Goal: Information Seeking & Learning: Learn about a topic

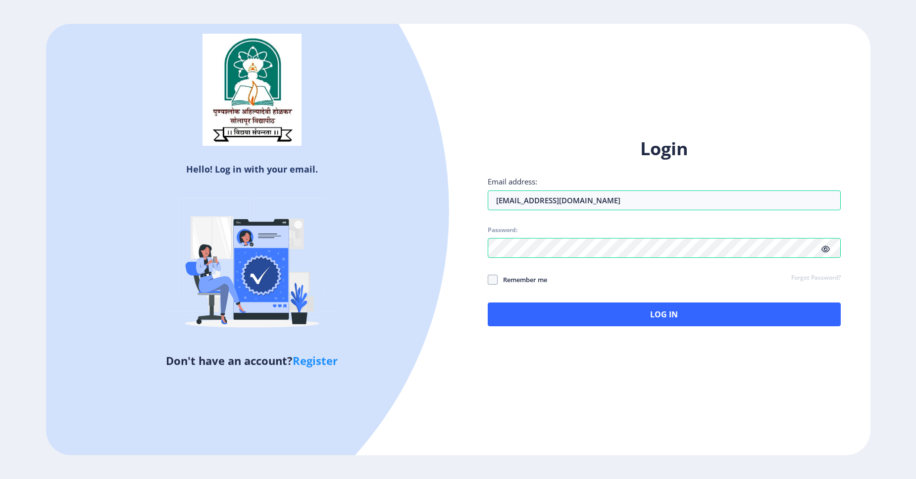
click at [512, 282] on span "Remember me" at bounding box center [523, 279] width 50 height 12
click at [488, 279] on input "Remember me" at bounding box center [488, 279] width 0 height 0
checkbox input "true"
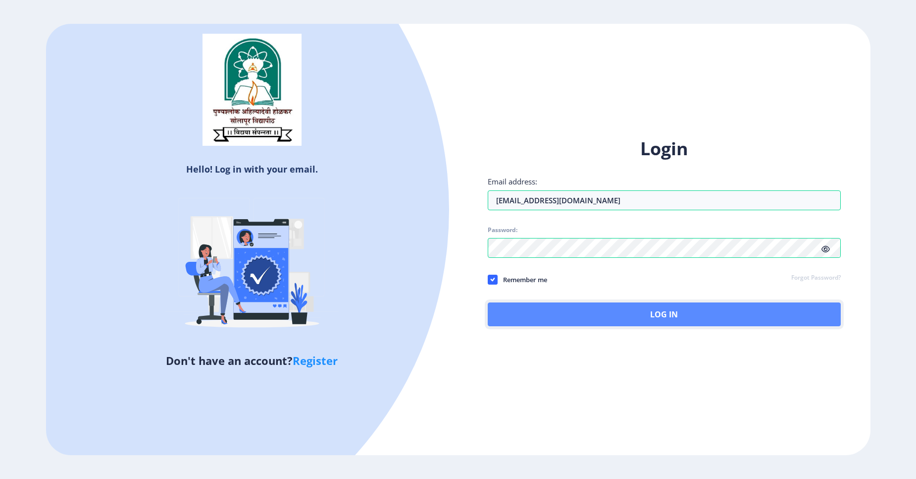
click at [622, 311] on button "Log In" at bounding box center [664, 314] width 353 height 24
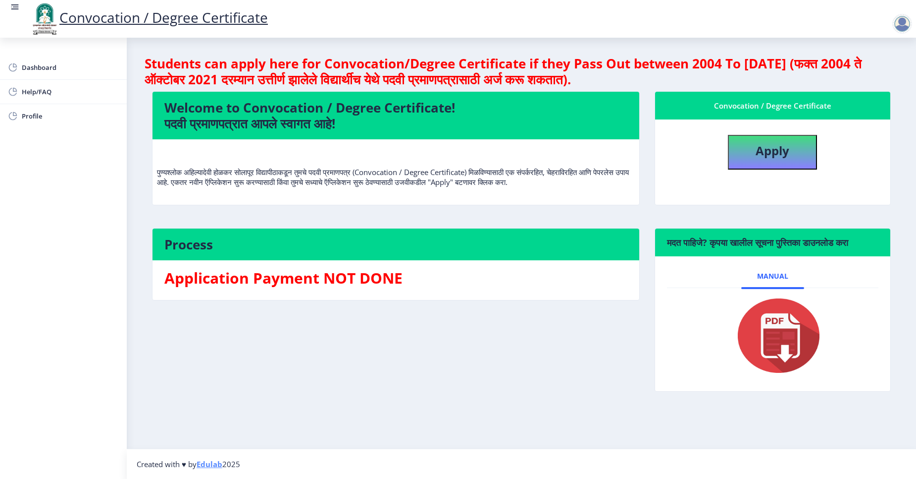
click at [900, 19] on div at bounding box center [903, 24] width 20 height 20
click at [17, 7] on rect at bounding box center [16, 6] width 6 height 1
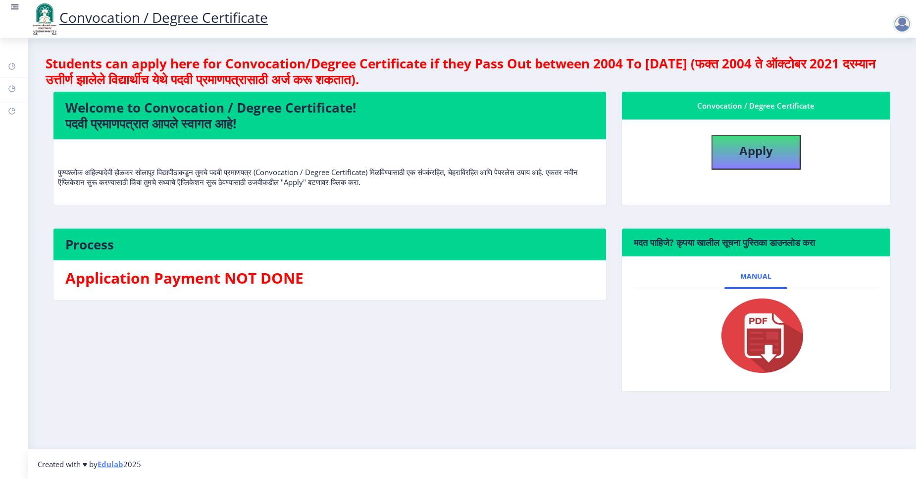
click at [17, 7] on rect at bounding box center [16, 6] width 6 height 1
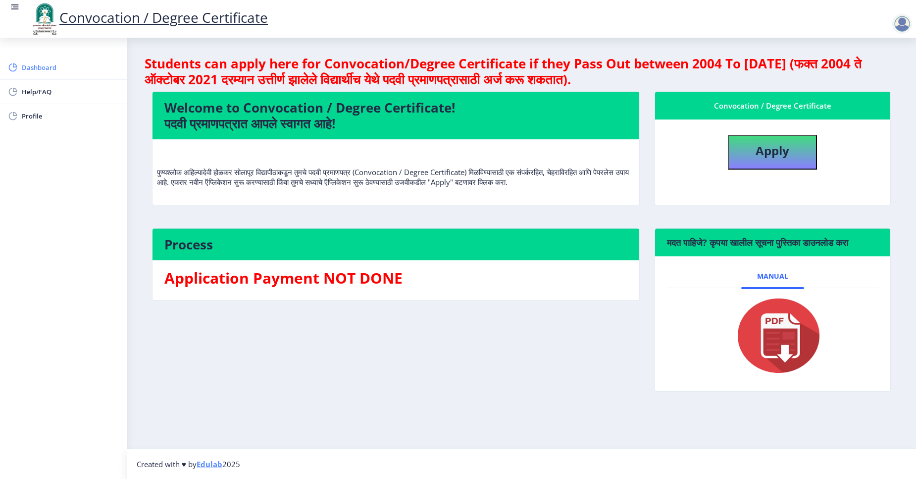
click at [36, 69] on span "Dashboard" at bounding box center [70, 67] width 97 height 12
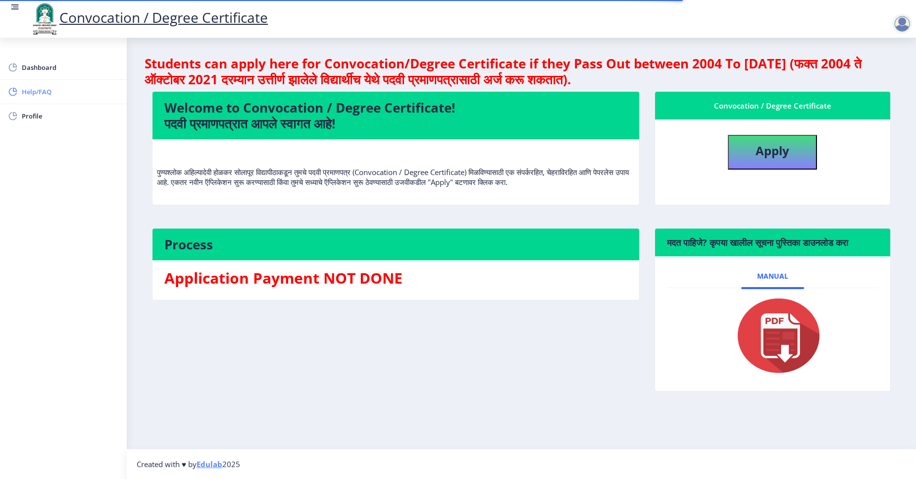
click at [38, 87] on span "Help/FAQ" at bounding box center [70, 92] width 97 height 12
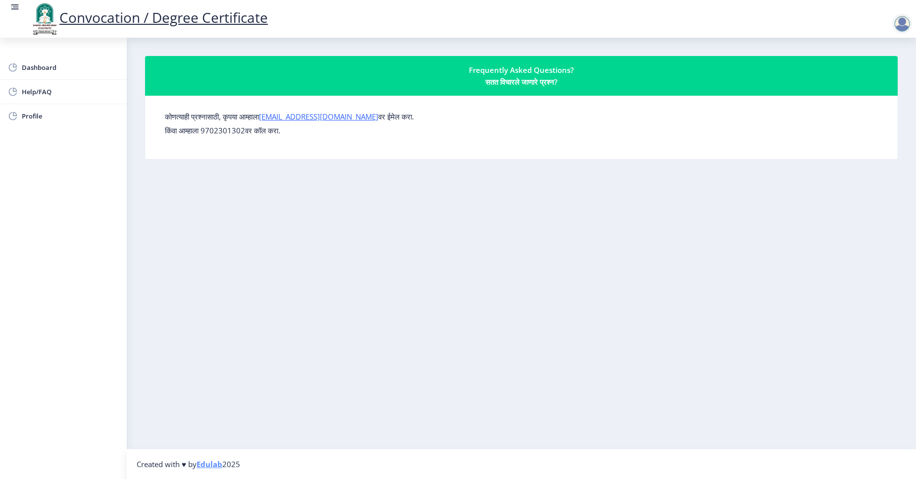
click at [558, 75] on div "Frequently Asked Questions? सतत विचारले जाणारे प्रश्न?" at bounding box center [521, 76] width 729 height 24
click at [407, 113] on form "कोणत्याही प्रश्नासाठी, कृपया आम्हाला [EMAIL_ADDRESS][DOMAIN_NAME] वर ईमेल करा. …" at bounding box center [521, 123] width 713 height 24
click at [390, 139] on div "कोणत्याही प्रश्नासाठी, कृपया आम्हाला [EMAIL_ADDRESS][DOMAIN_NAME] वर ईमेल करा. …" at bounding box center [521, 128] width 729 height 48
click at [33, 95] on span "Help/FAQ" at bounding box center [70, 92] width 97 height 12
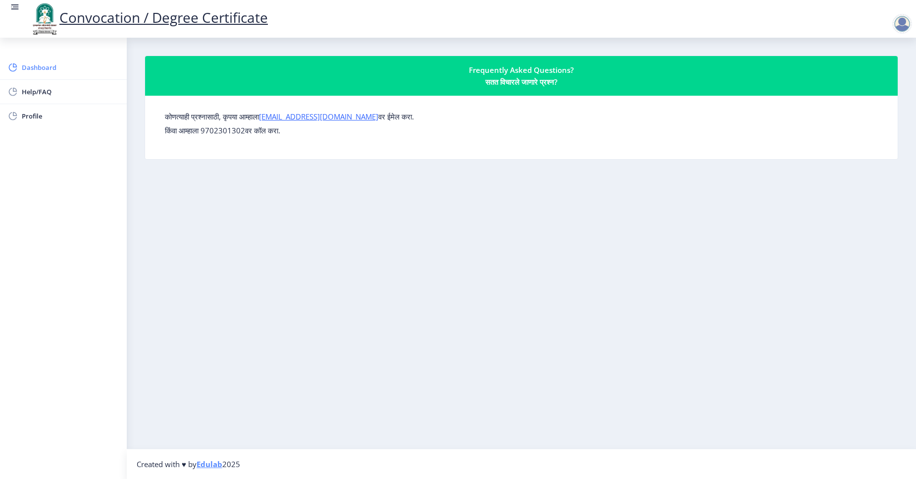
click at [36, 67] on span "Dashboard" at bounding box center [70, 67] width 97 height 12
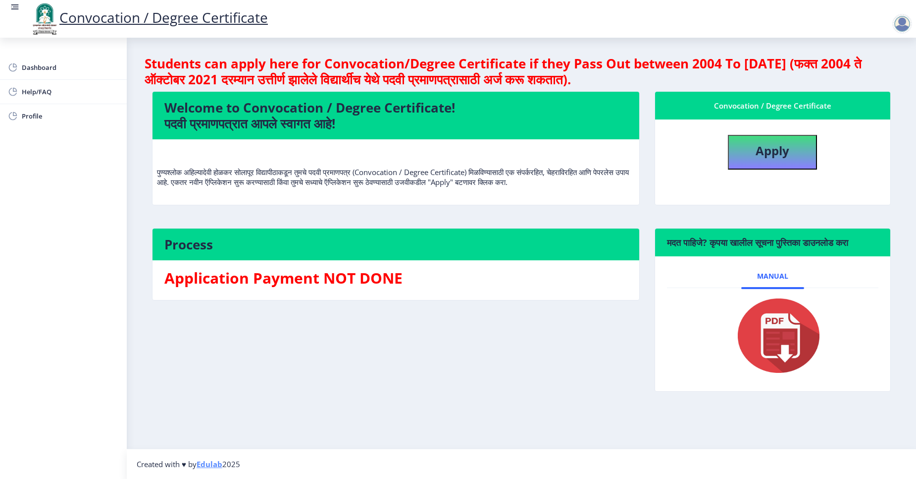
click at [778, 329] on img at bounding box center [772, 335] width 99 height 79
click at [17, 12] on link at bounding box center [15, 19] width 10 height 34
